Goal: Task Accomplishment & Management: Manage account settings

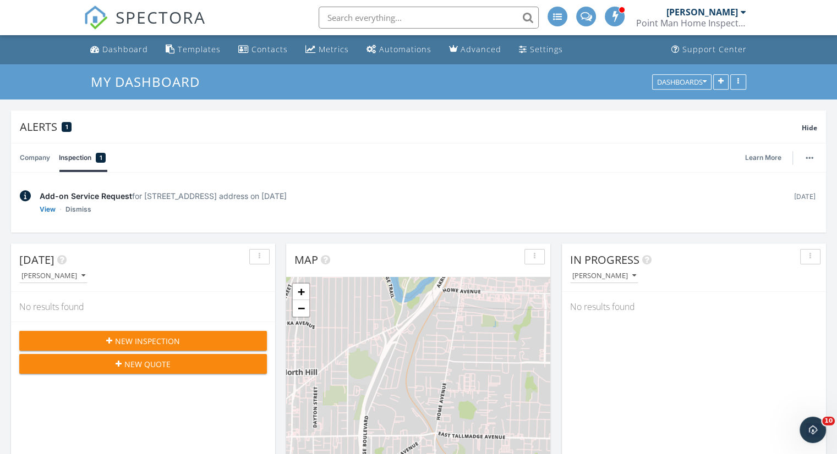
click at [46, 212] on link "View" at bounding box center [48, 209] width 16 height 11
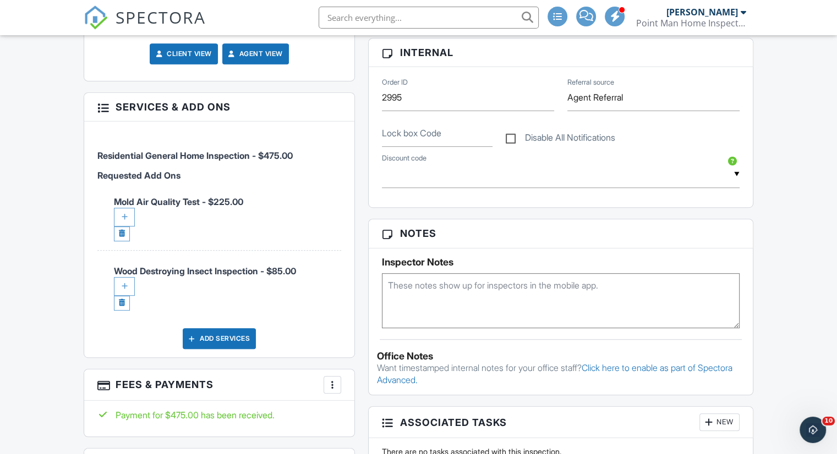
click at [124, 286] on div at bounding box center [124, 286] width 21 height 19
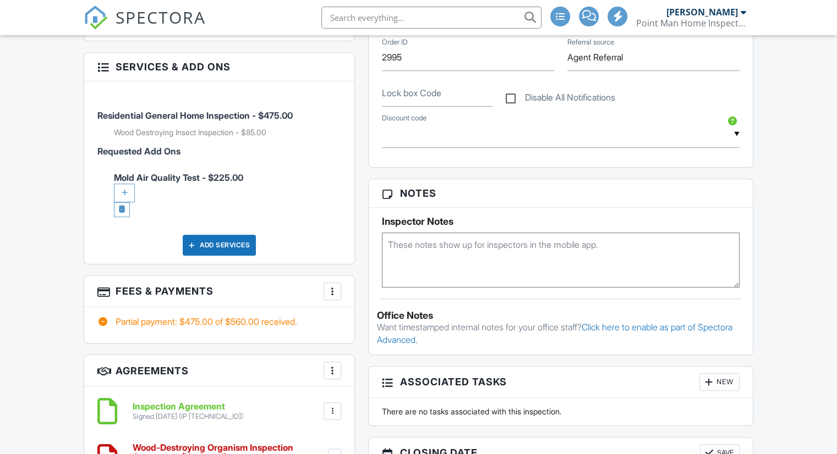
scroll to position [688, 0]
click at [127, 188] on div at bounding box center [124, 193] width 21 height 19
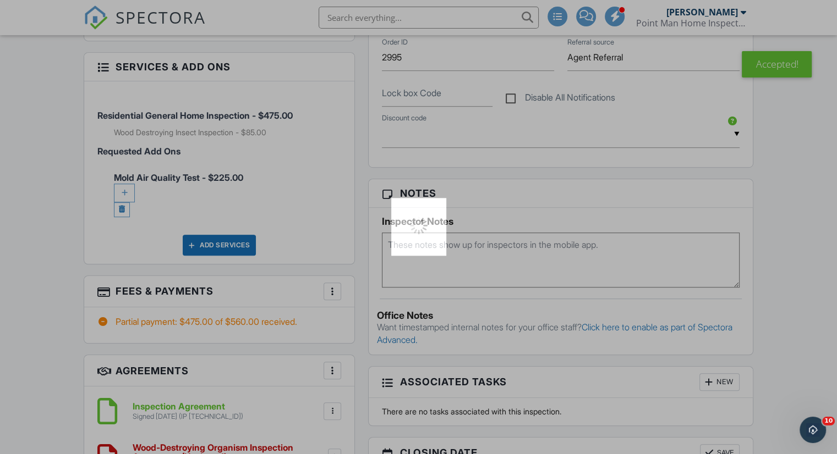
scroll to position [0, 0]
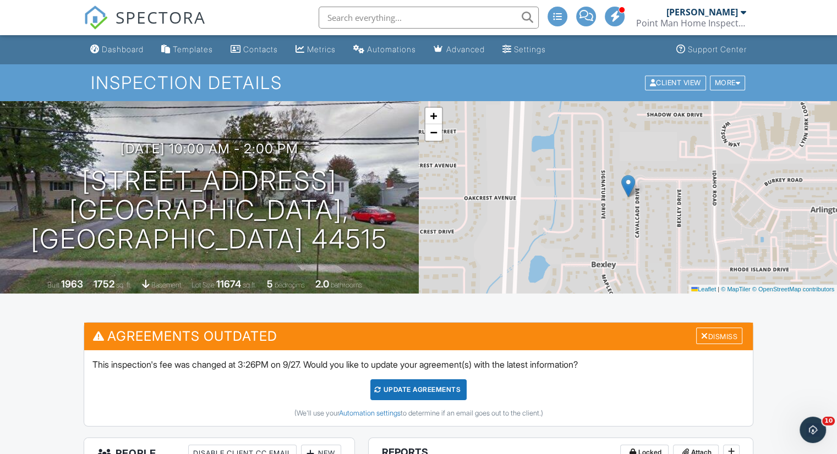
click at [409, 392] on div "Update Agreements" at bounding box center [418, 390] width 96 height 21
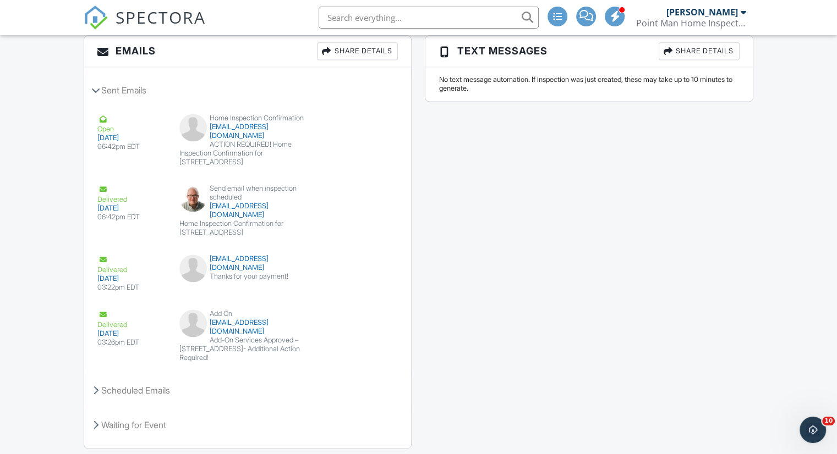
scroll to position [1512, 0]
click at [363, 130] on button "View Email" at bounding box center [360, 124] width 59 height 21
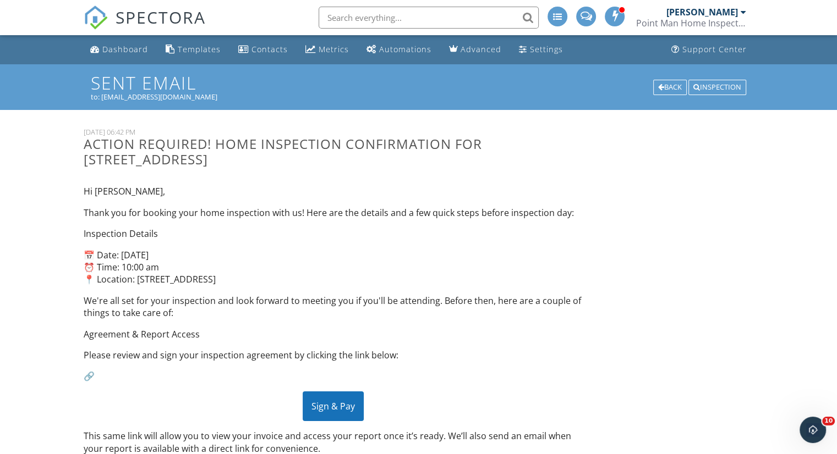
click at [666, 82] on div "Back" at bounding box center [670, 87] width 34 height 15
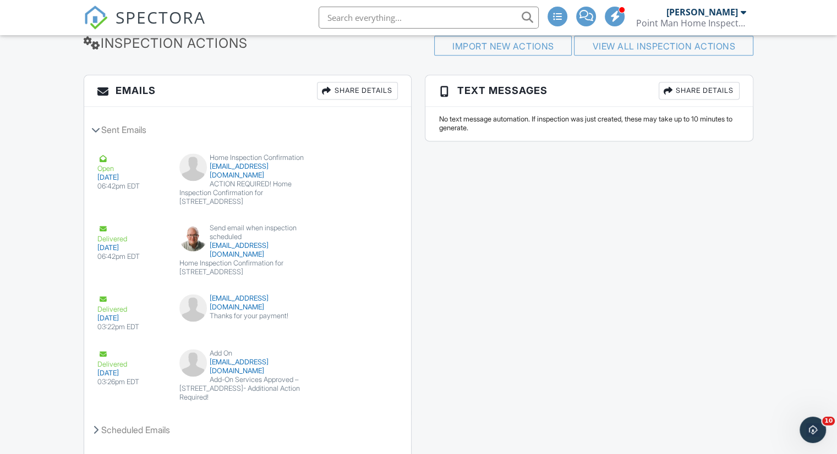
scroll to position [1552, 0]
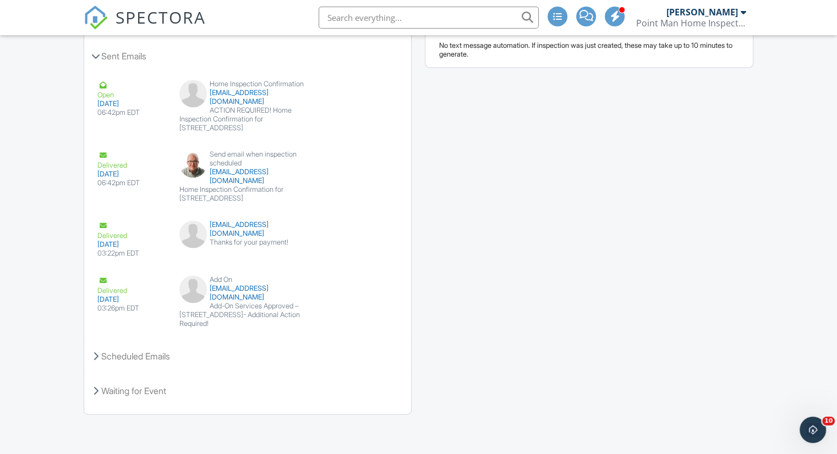
click at [194, 355] on div "Scheduled Emails" at bounding box center [247, 357] width 327 height 30
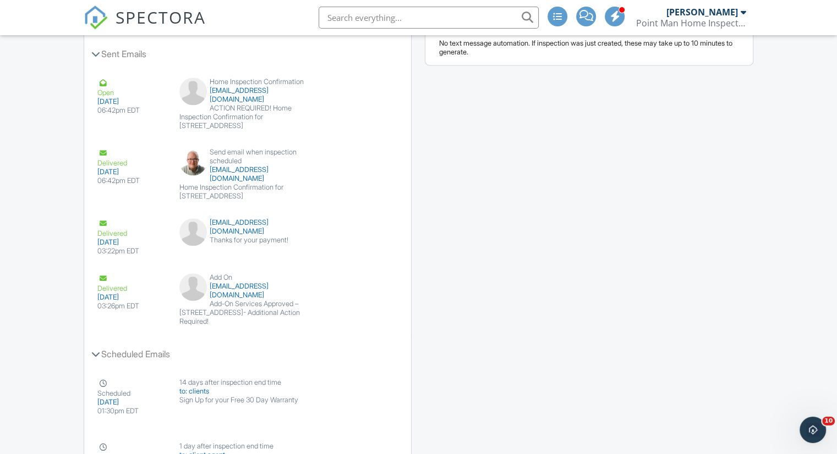
scroll to position [1547, 0]
click at [381, 288] on button "View Email" at bounding box center [360, 285] width 59 height 21
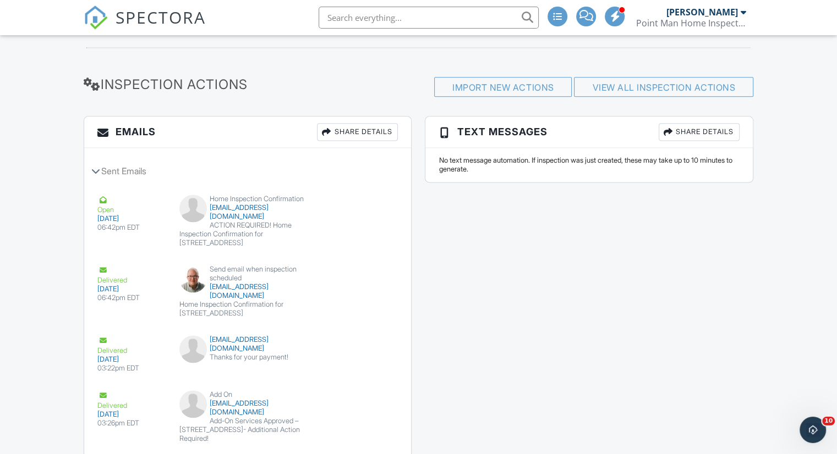
scroll to position [1429, 0]
